Goal: Find specific page/section: Find specific page/section

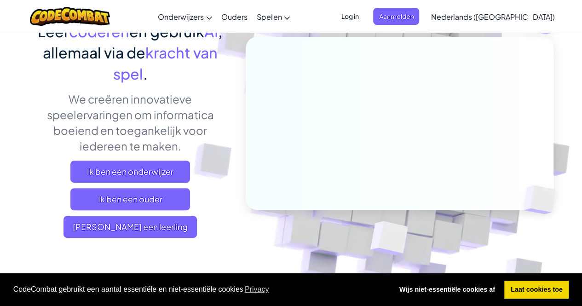
scroll to position [90, 0]
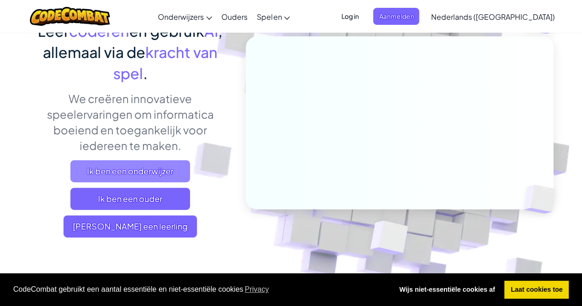
click at [155, 167] on span "Ik ben een onderwijzer" at bounding box center [130, 171] width 120 height 22
click at [180, 165] on span "Ik ben een onderwijzer" at bounding box center [130, 171] width 120 height 22
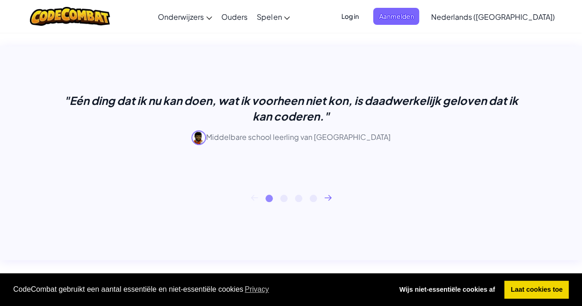
scroll to position [362, 0]
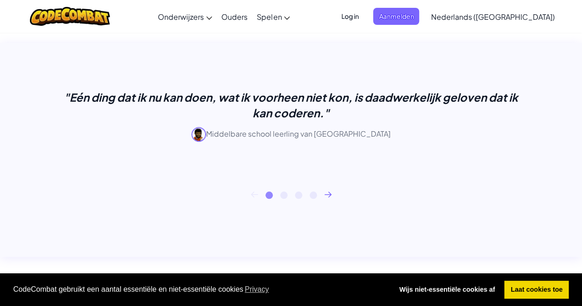
click at [330, 194] on icon at bounding box center [328, 193] width 6 height 5
